Goal: Task Accomplishment & Management: Manage account settings

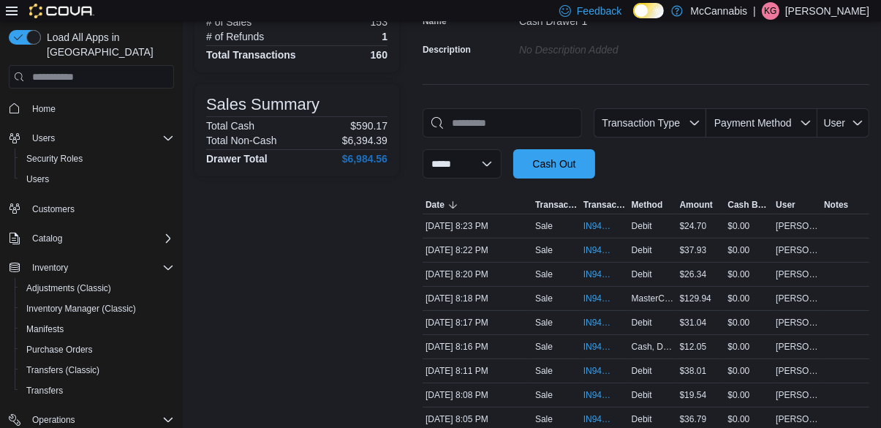
scroll to position [149, 0]
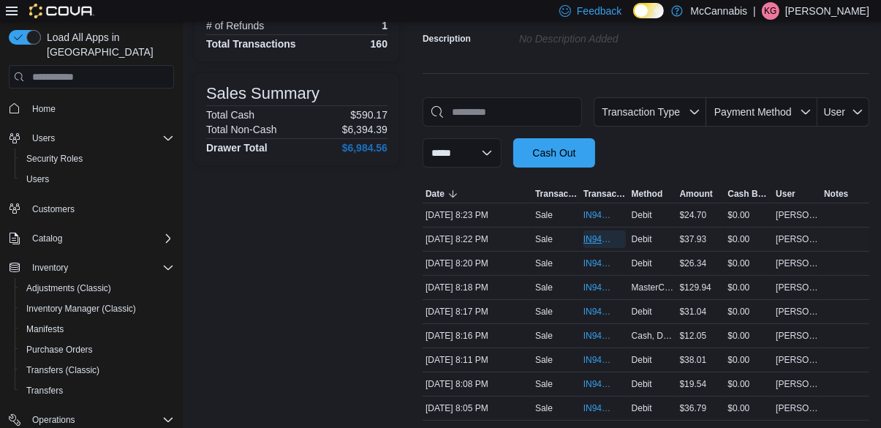
click at [591, 244] on span "IN94RX-518939" at bounding box center [597, 239] width 28 height 12
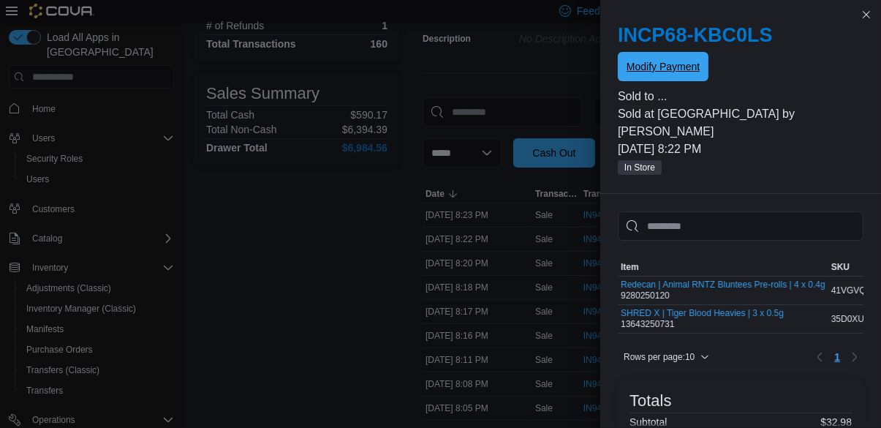
click at [658, 64] on span "Modify Payment" at bounding box center [662, 66] width 73 height 15
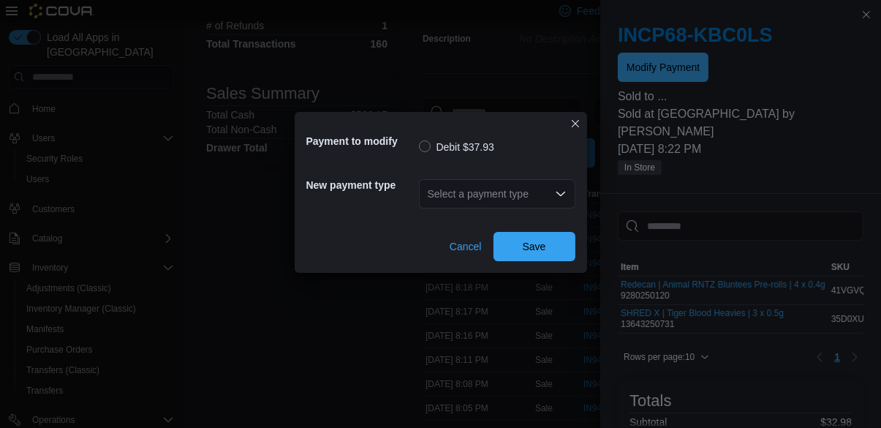
click at [515, 208] on div "Select a payment type" at bounding box center [497, 193] width 156 height 29
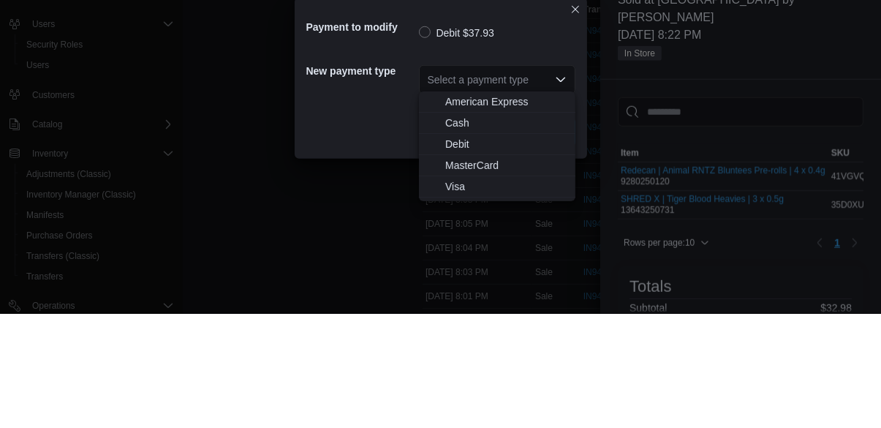
scroll to position [219, 0]
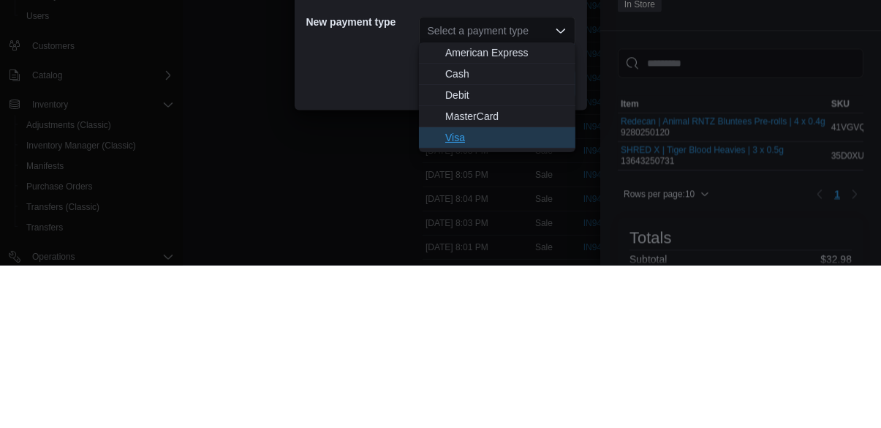
click at [493, 293] on span "Visa" at bounding box center [505, 300] width 121 height 15
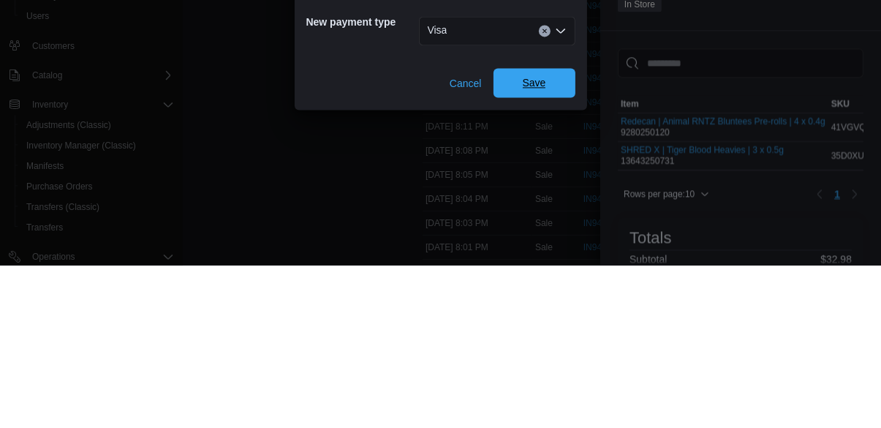
click at [525, 232] on span "Save" at bounding box center [534, 245] width 64 height 29
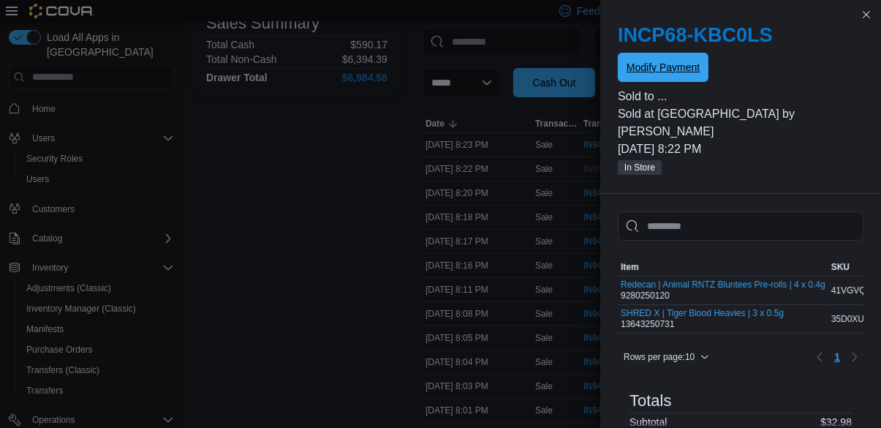
scroll to position [0, 0]
